Goal: Navigation & Orientation: Find specific page/section

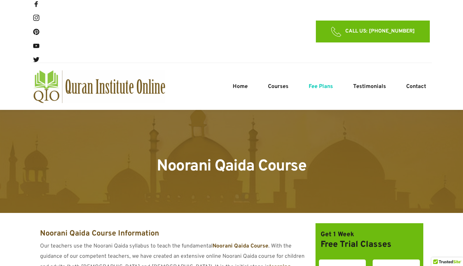
click at [324, 83] on span "Fee Plans" at bounding box center [321, 87] width 24 height 8
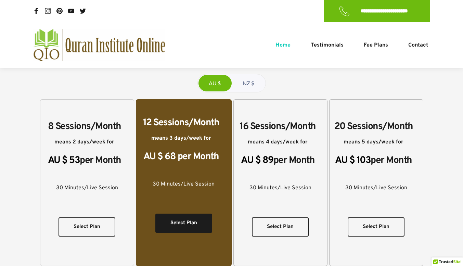
click at [283, 48] on span "Home" at bounding box center [283, 45] width 15 height 8
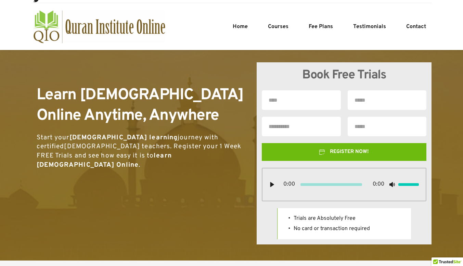
scroll to position [58, 0]
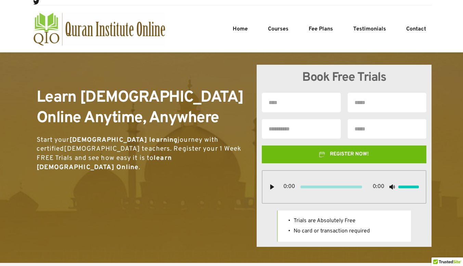
click at [270, 188] on icon at bounding box center [272, 186] width 5 height 5
click at [244, 190] on div "Learn [DEMOGRAPHIC_DATA] Online Anytime, Anywhere Start your [DEMOGRAPHIC_DATA]…" at bounding box center [145, 156] width 226 height 182
click at [272, 185] on use at bounding box center [272, 187] width 4 height 5
